Goal: Task Accomplishment & Management: Complete application form

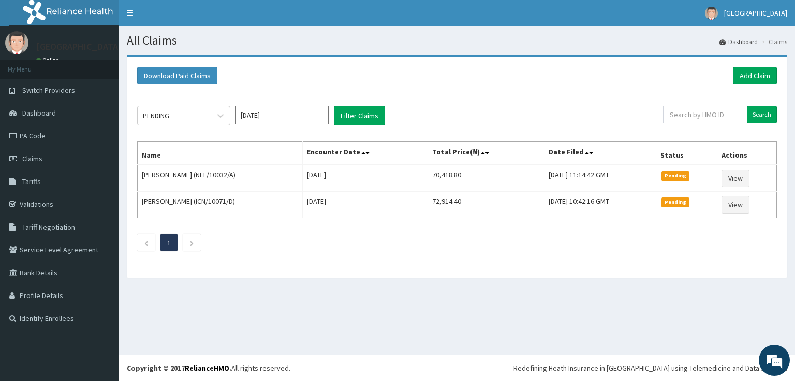
click at [752, 73] on link "Add Claim" at bounding box center [755, 76] width 44 height 18
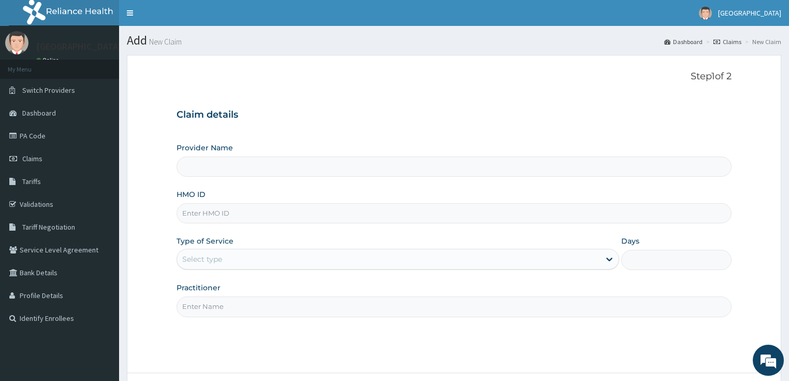
type input "[GEOGRAPHIC_DATA]"
click at [216, 215] on input "HMO ID" at bounding box center [455, 213] width 556 height 20
paste input "NFF/10032/A"
type input "NFF/10032/A"
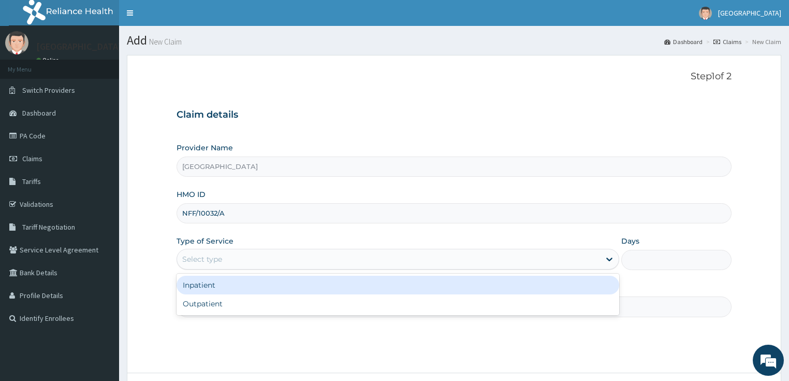
click at [220, 261] on div "Select type" at bounding box center [202, 259] width 40 height 10
click at [207, 288] on div "Inpatient" at bounding box center [398, 285] width 443 height 19
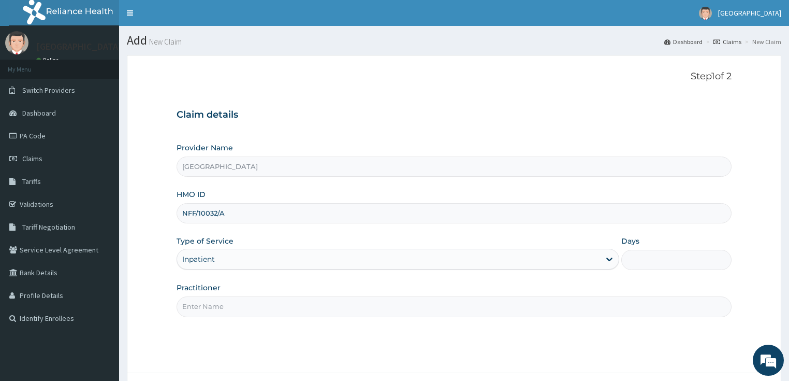
click at [670, 257] on input "Days" at bounding box center [676, 260] width 111 height 20
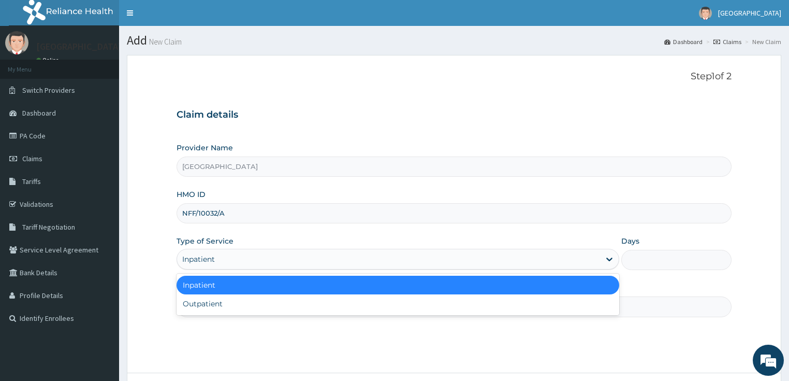
click at [237, 257] on div "Inpatient" at bounding box center [388, 259] width 423 height 17
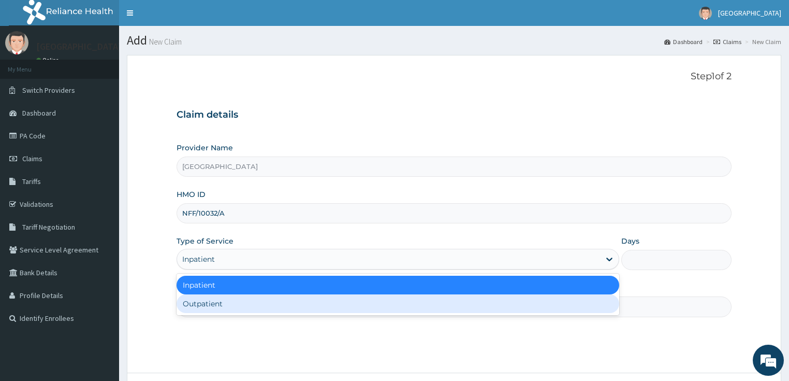
click at [209, 303] on div "Outpatient" at bounding box center [398, 303] width 443 height 19
type input "1"
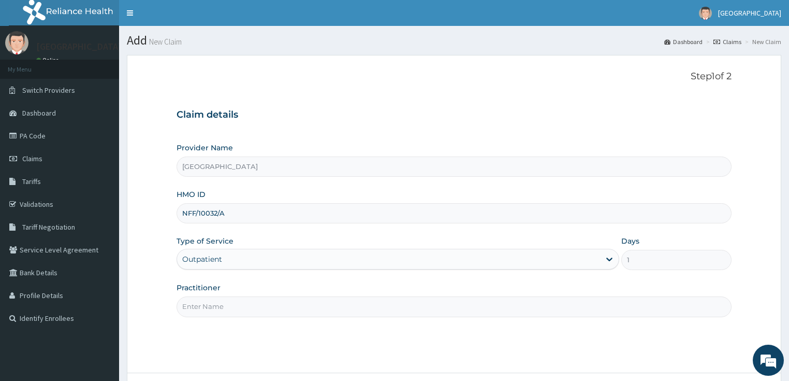
click at [229, 312] on input "Practitioner" at bounding box center [455, 306] width 556 height 20
type input "DR SALAMI"
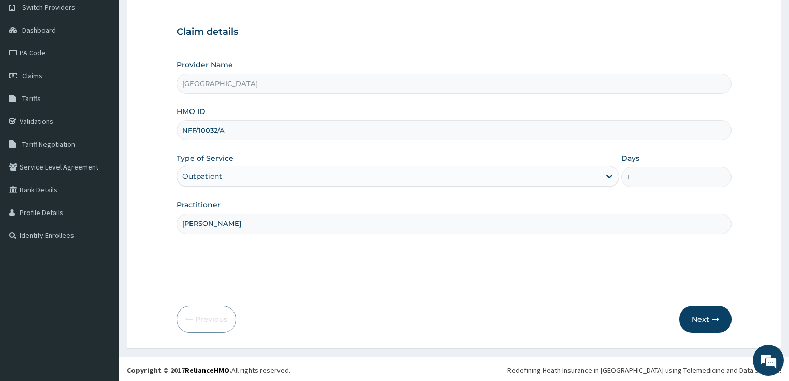
scroll to position [84, 0]
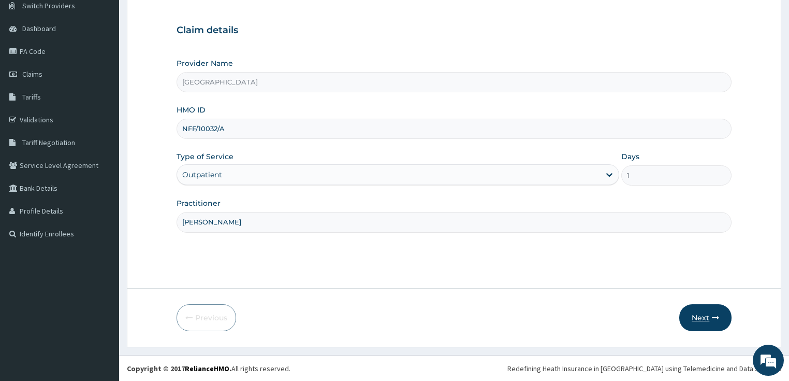
click at [700, 312] on button "Next" at bounding box center [705, 317] width 52 height 27
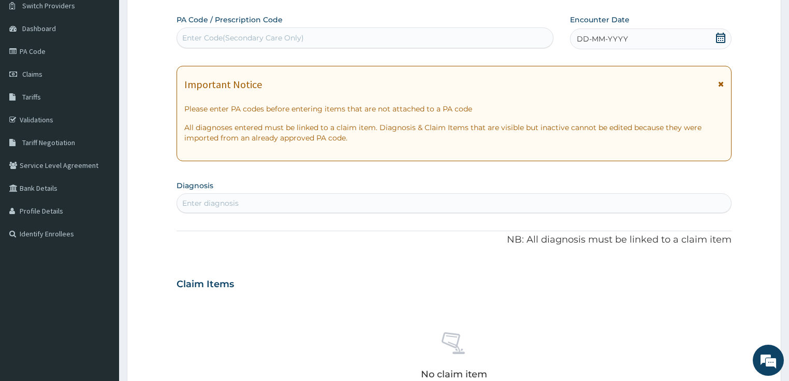
click at [195, 37] on div "Enter Code(Secondary Care Only)" at bounding box center [243, 38] width 122 height 10
paste input "PA/0C0C78"
type input "PA/0C0C78"
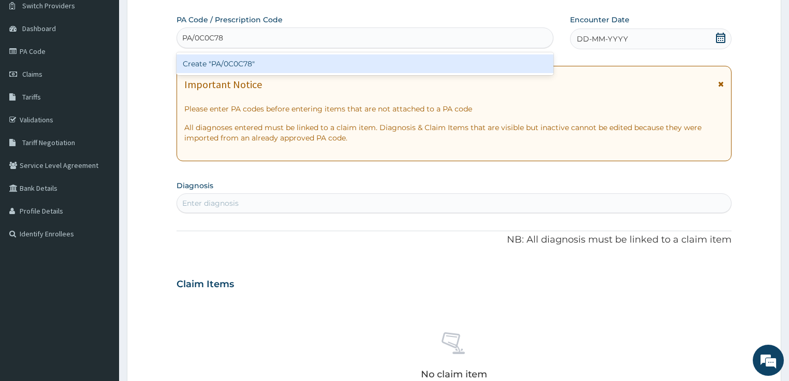
click at [218, 67] on div "Create "PA/0C0C78"" at bounding box center [365, 63] width 377 height 19
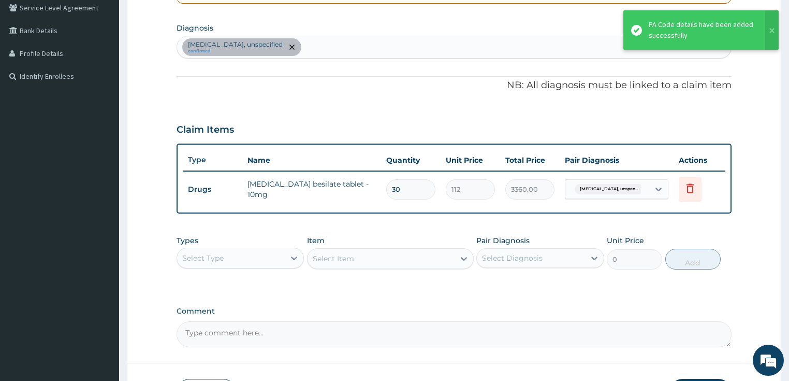
scroll to position [292, 0]
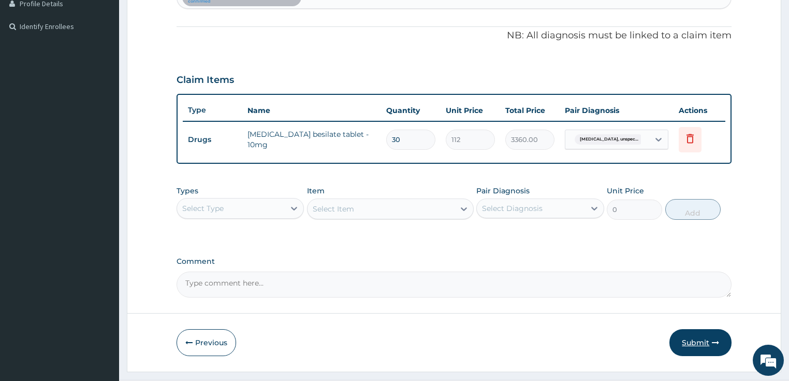
click at [688, 340] on button "Submit" at bounding box center [701, 342] width 62 height 27
